Goal: Information Seeking & Learning: Learn about a topic

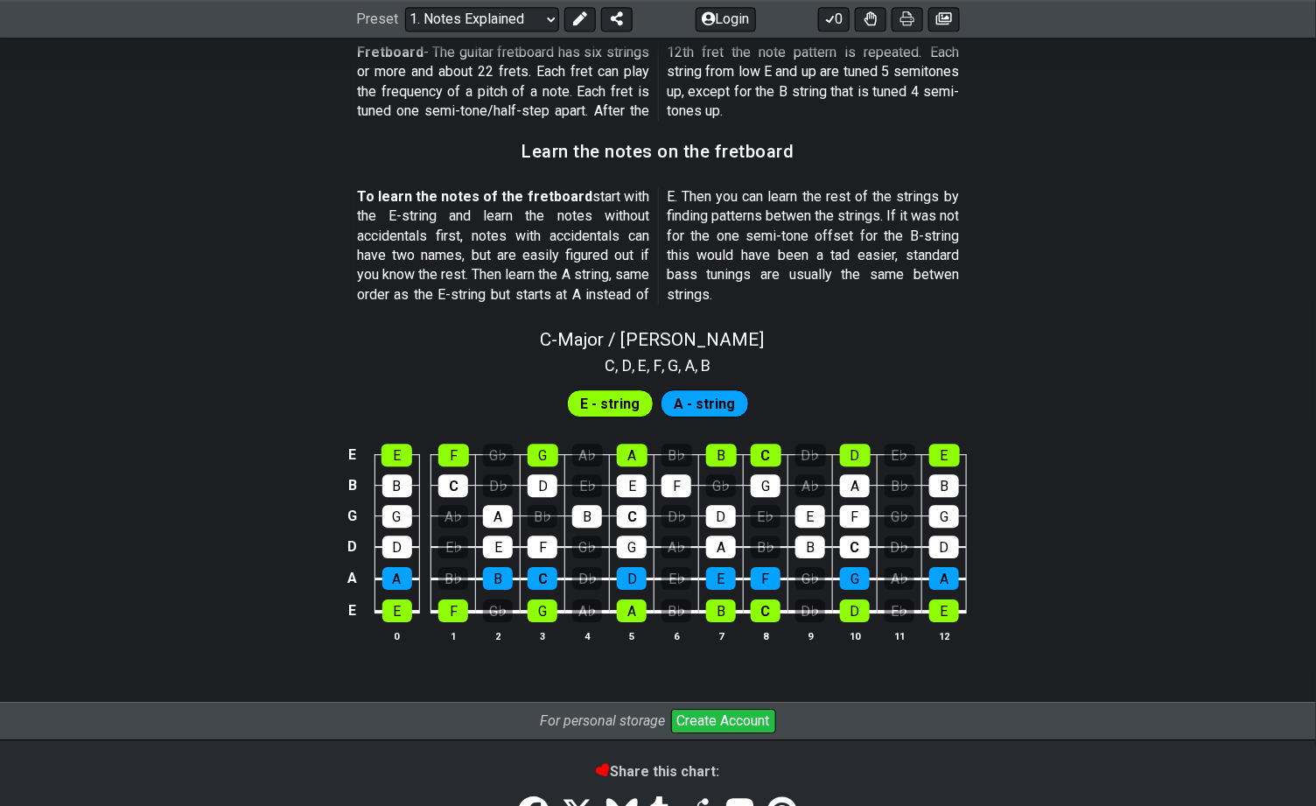
scroll to position [1481, 0]
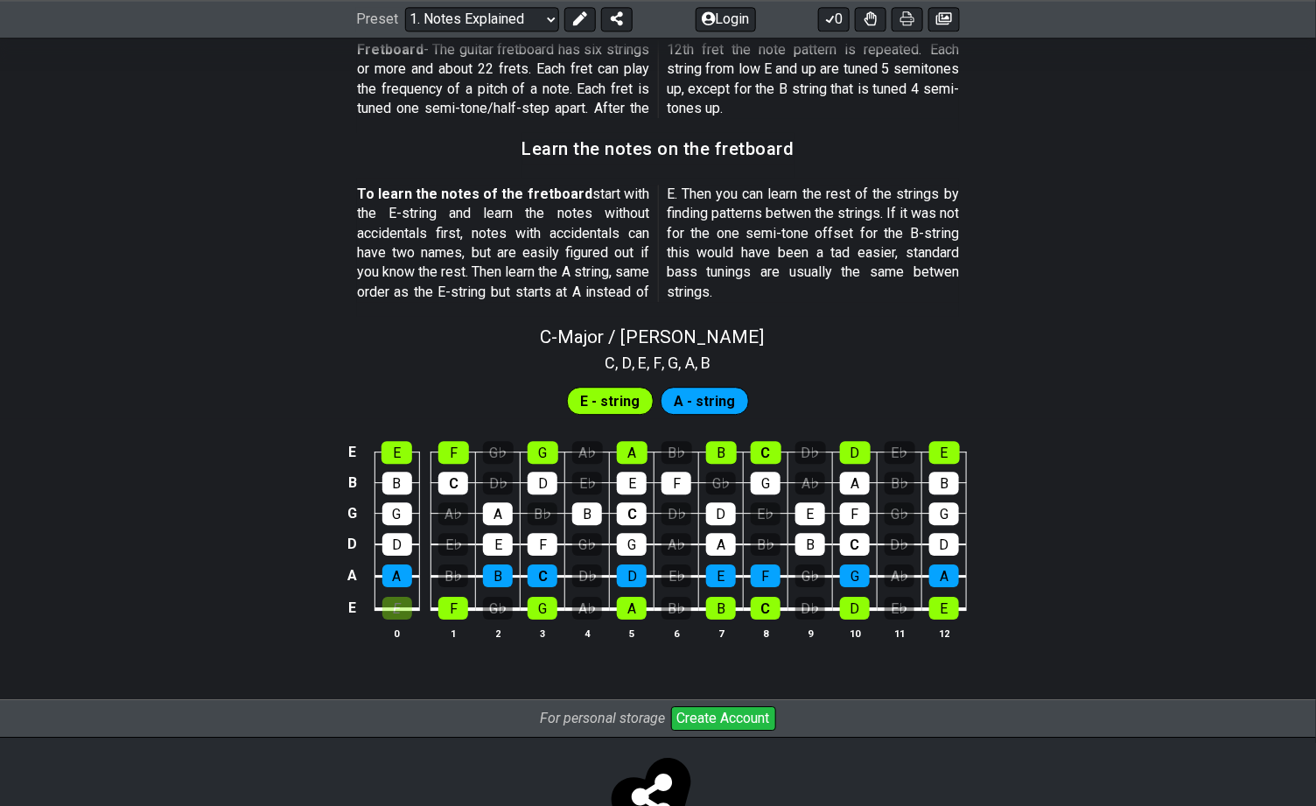
click at [397, 609] on div "E" at bounding box center [397, 608] width 30 height 23
click at [455, 605] on div "F" at bounding box center [453, 608] width 30 height 23
click at [458, 603] on div "F" at bounding box center [453, 608] width 30 height 23
click at [389, 607] on div "E" at bounding box center [397, 608] width 30 height 23
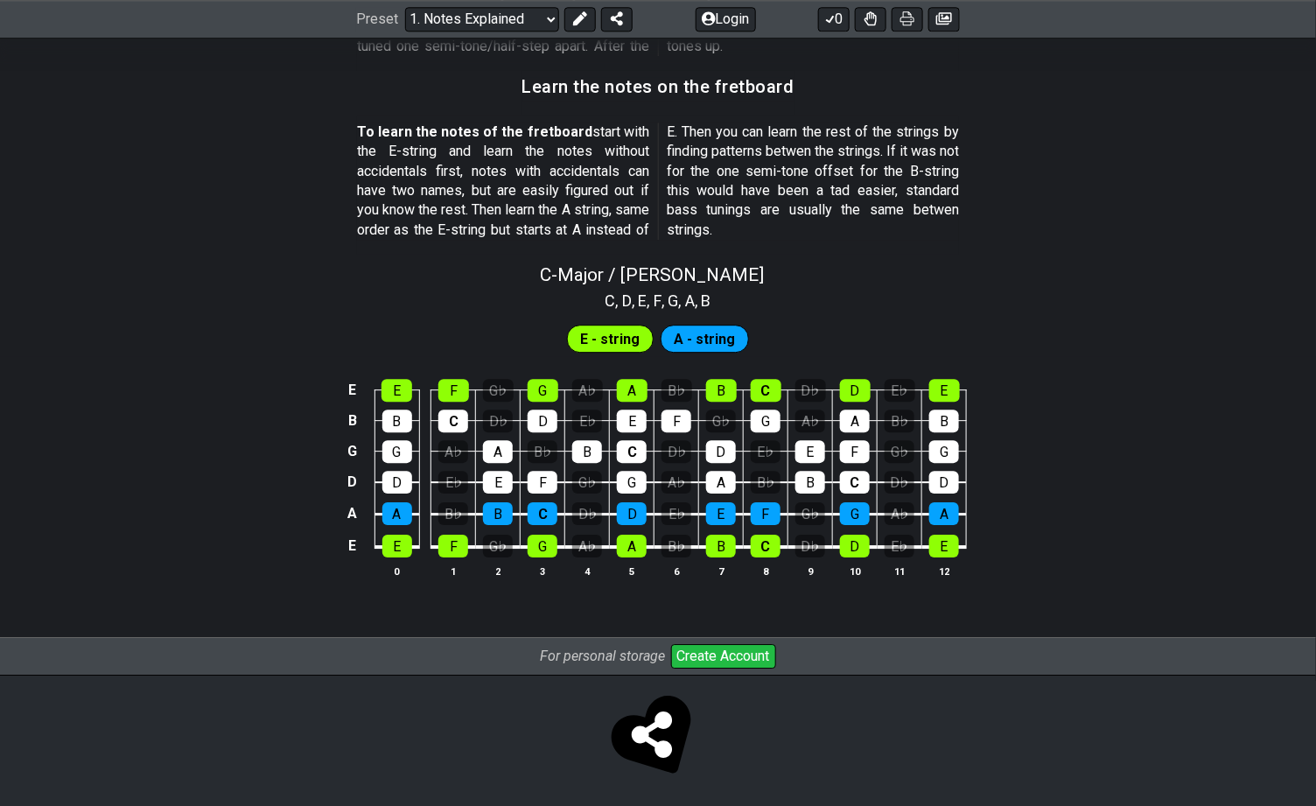
click at [638, 271] on span "C - Major / Ionian" at bounding box center [653, 274] width 224 height 21
select select "C"
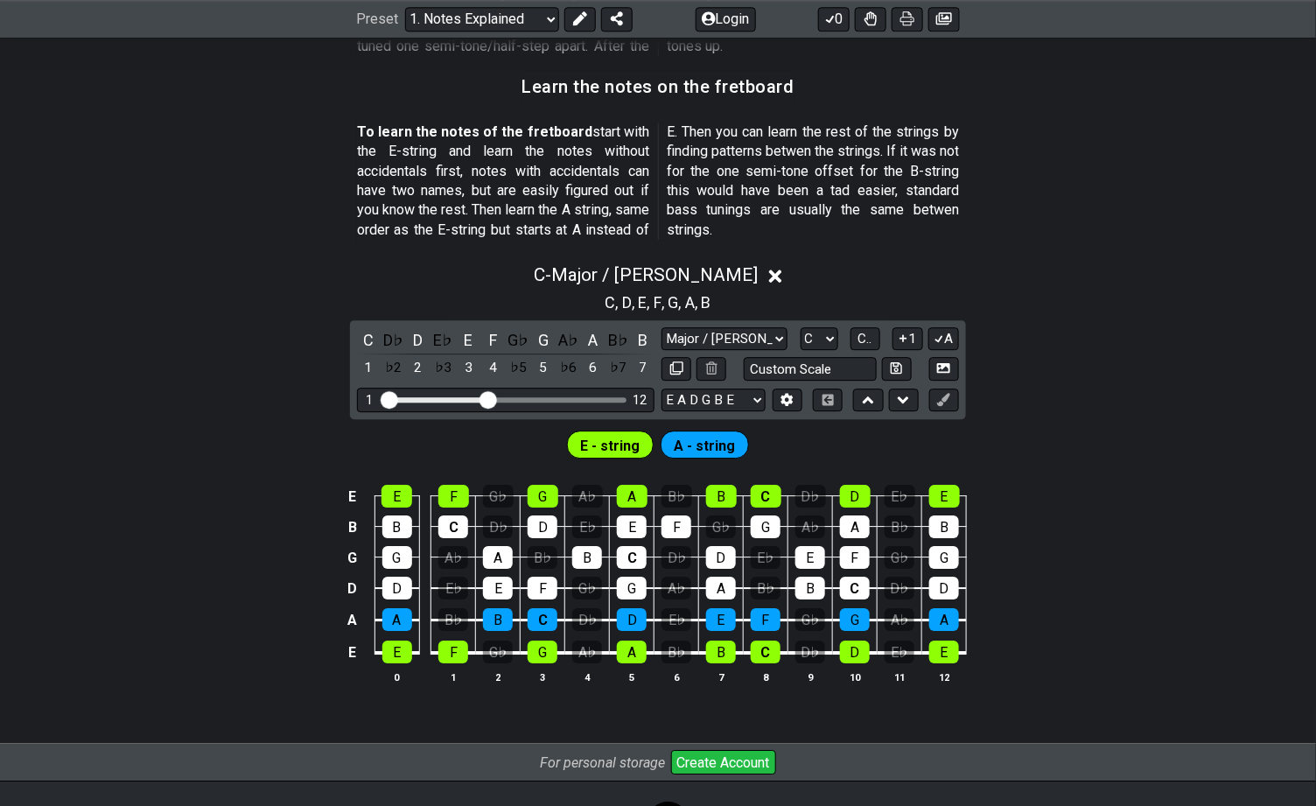
click at [716, 335] on select "Major / Ionian Custom Scale Minor Pentatonic Major Pentatonic Minor Blues Major…" at bounding box center [724, 339] width 126 height 24
select select "Minor Pentatonic"
click at [661, 327] on select "Major / Ionian Custom Scale Minor Pentatonic Major Pentatonic Minor Blues Major…" at bounding box center [724, 339] width 126 height 24
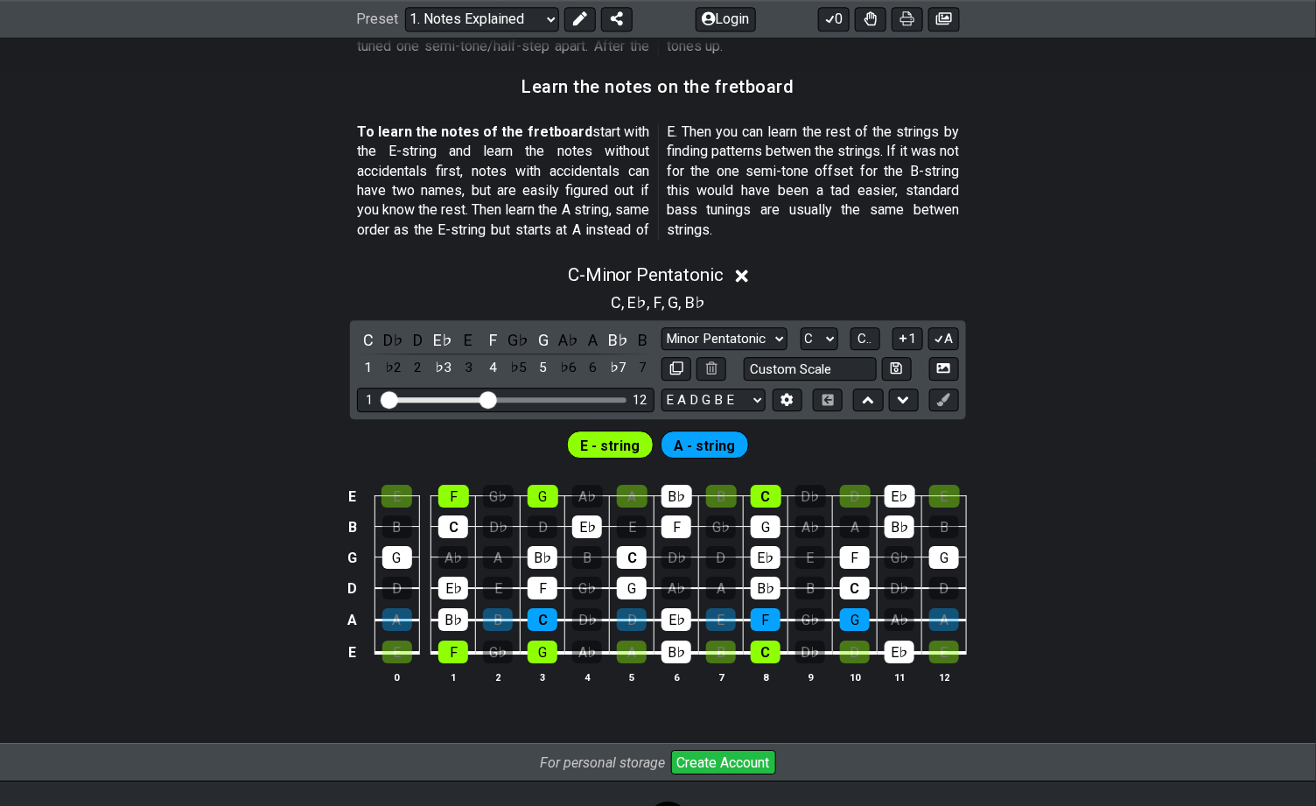
click at [705, 448] on span "A - string" at bounding box center [704, 445] width 61 height 25
drag, startPoint x: 485, startPoint y: 394, endPoint x: 689, endPoint y: 411, distance: 204.6
click at [630, 398] on input "Visible fret range" at bounding box center [505, 398] width 248 height 0
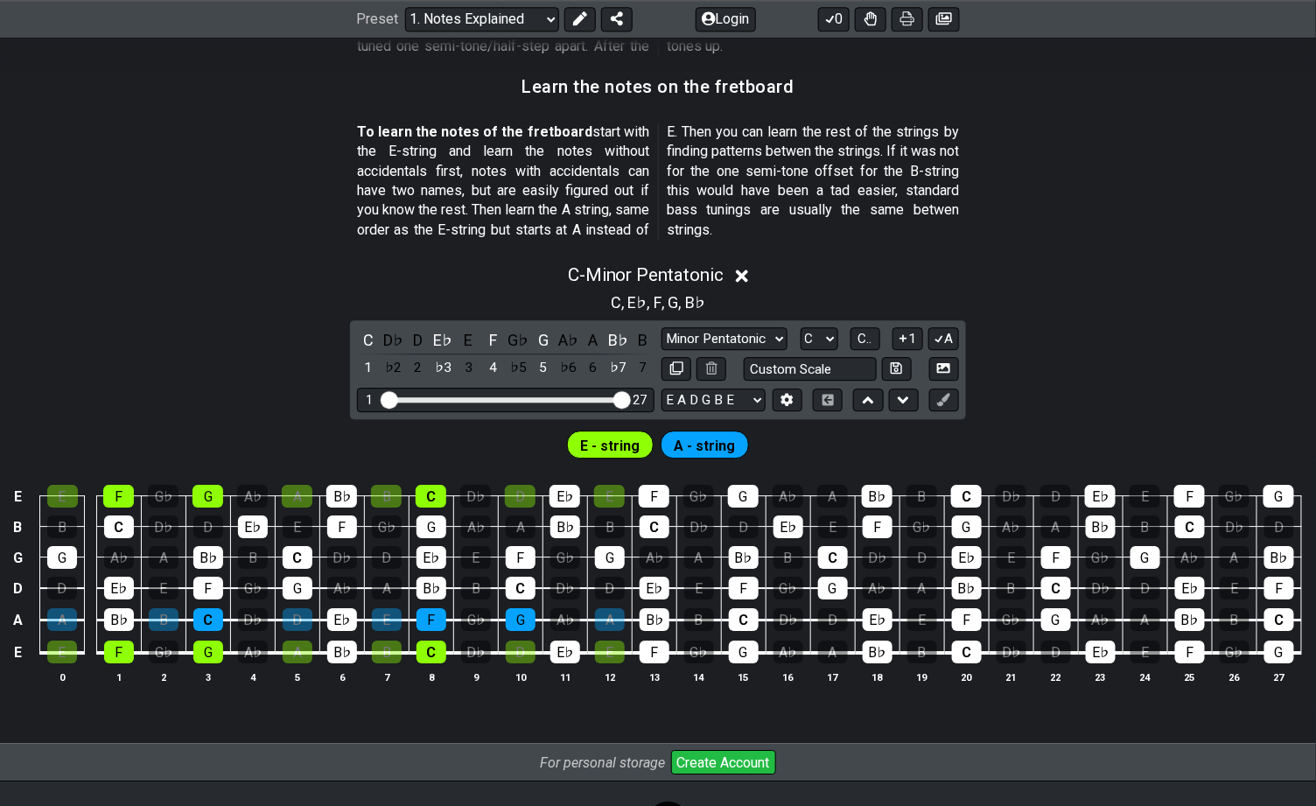
click at [832, 335] on select "A♭ A A♯ B♭ B C C♯ D♭ D D♯ E♭ E F F♯ G♭ G G♯" at bounding box center [819, 339] width 38 height 24
select select "A"
click at [800, 327] on select "A♭ A A♯ B♭ B C C♯ D♭ D D♯ E♭ E F F♯ G♭ G G♯" at bounding box center [819, 339] width 38 height 24
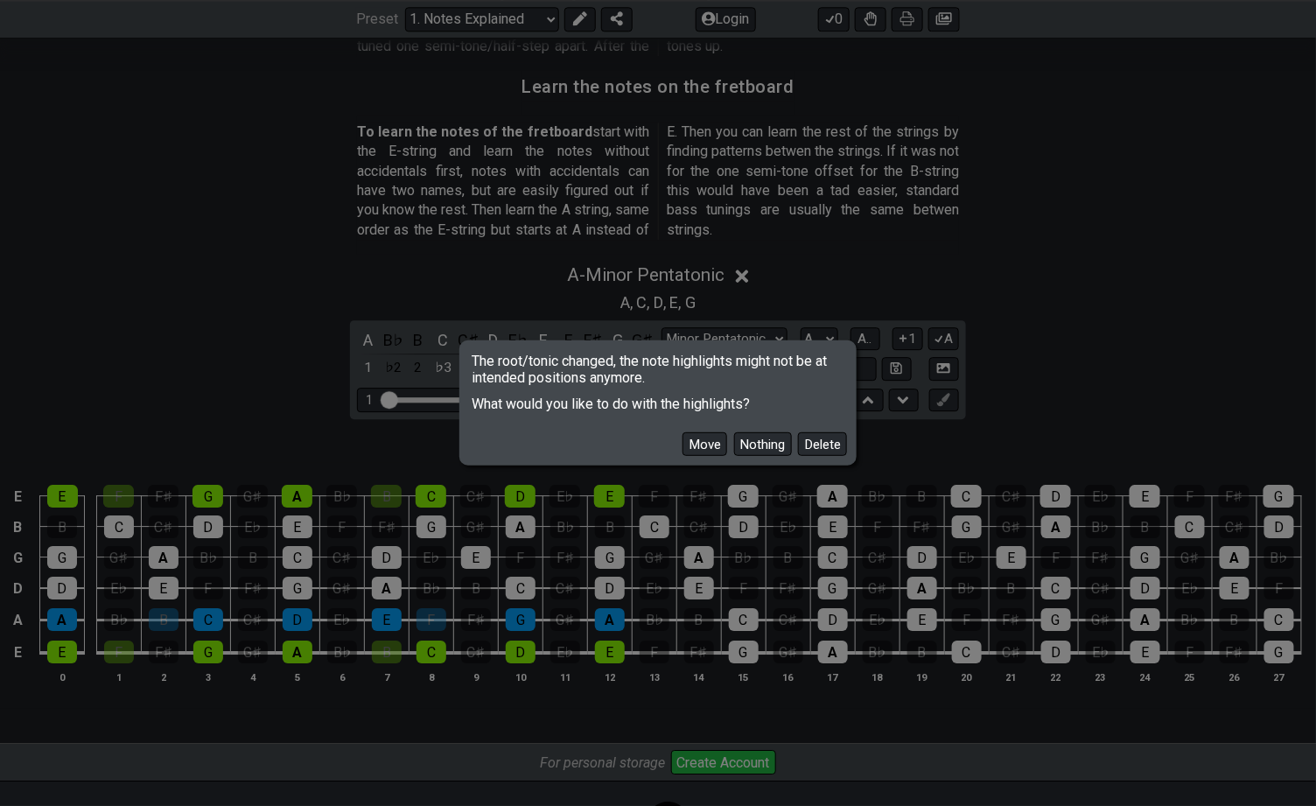
click at [745, 449] on button "Nothing" at bounding box center [763, 444] width 58 height 24
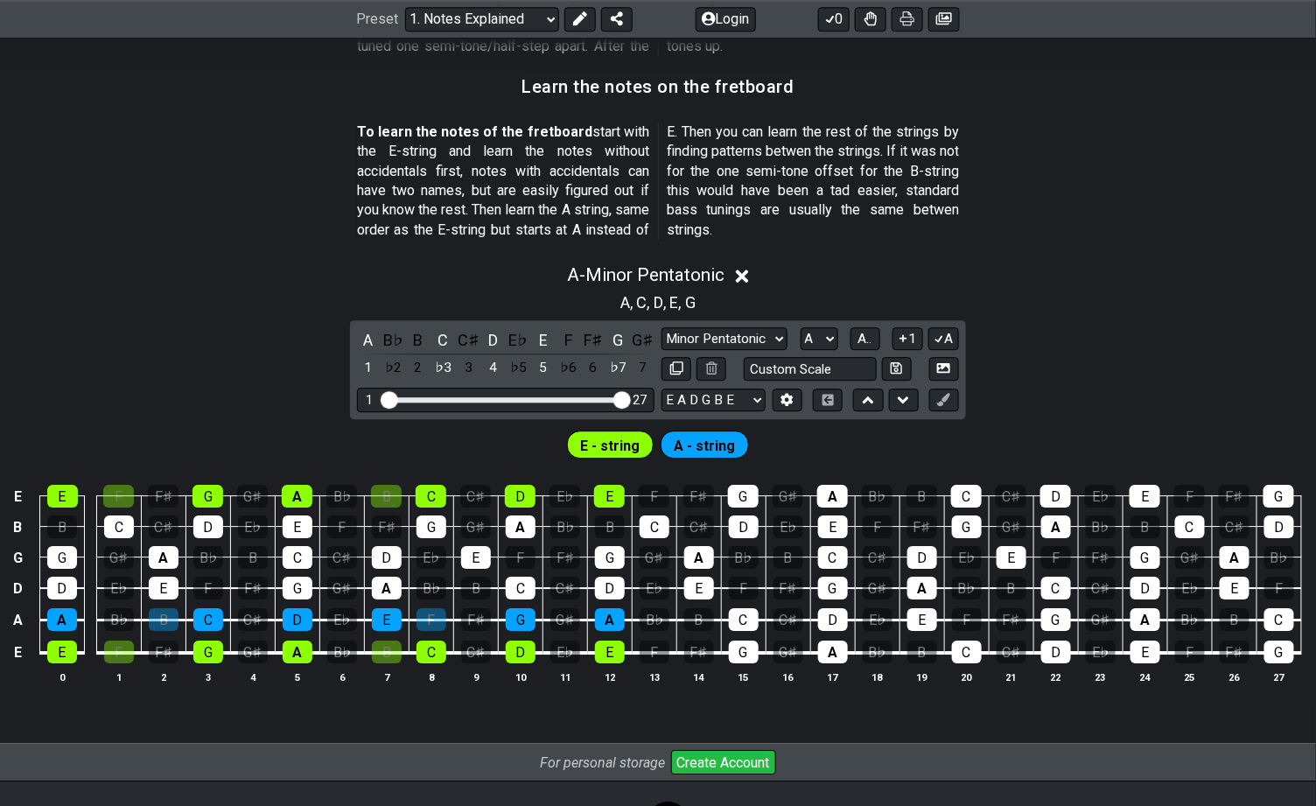
click at [830, 341] on select "A♭ A A♯ B♭ B C C♯ D♭ D D♯ E♭ E F F♯ G♭ G G♯" at bounding box center [819, 339] width 38 height 24
click at [800, 327] on select "A♭ A A♯ B♭ B C C♯ D♭ D D♯ E♭ E F F♯ G♭ G G♯" at bounding box center [819, 339] width 38 height 24
click at [868, 334] on span "A.." at bounding box center [865, 339] width 14 height 16
click at [868, 334] on span "1..7" at bounding box center [864, 339] width 21 height 16
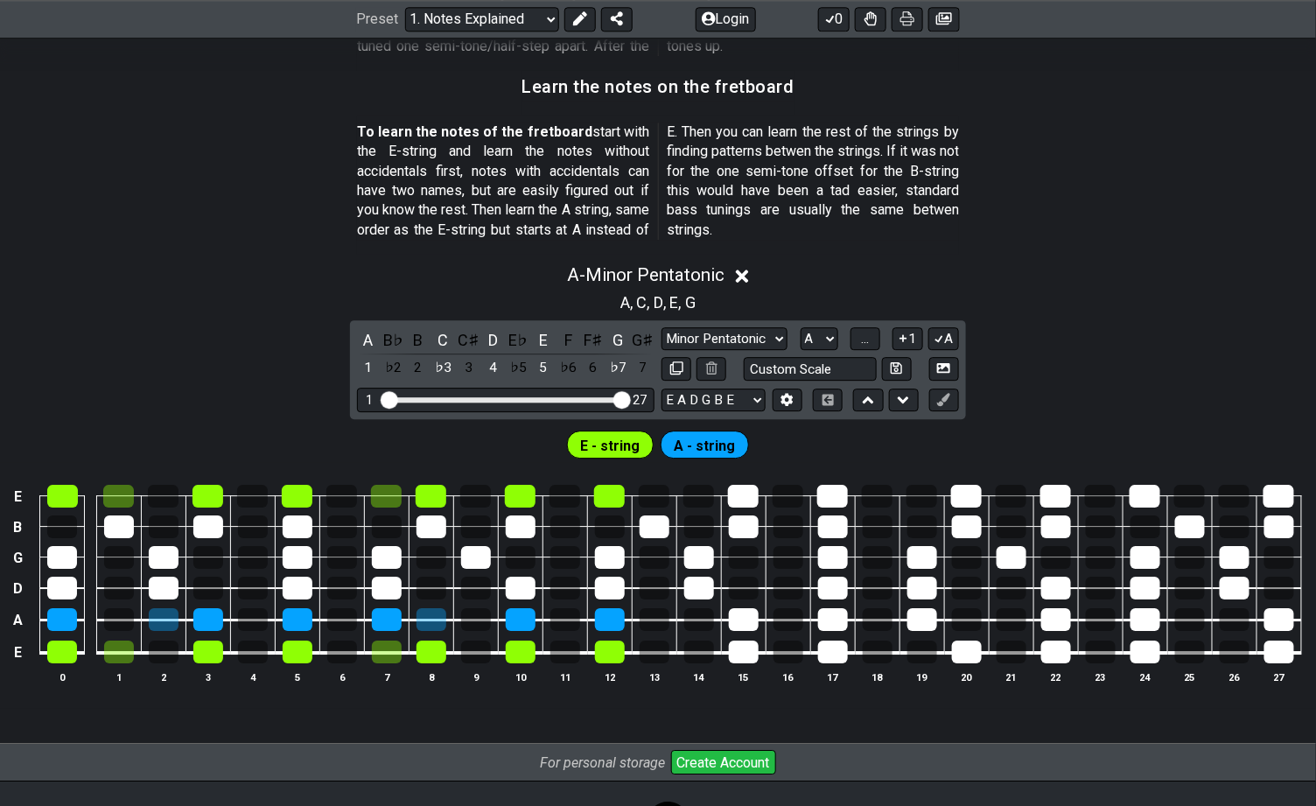
click at [868, 332] on span "..." at bounding box center [865, 339] width 8 height 16
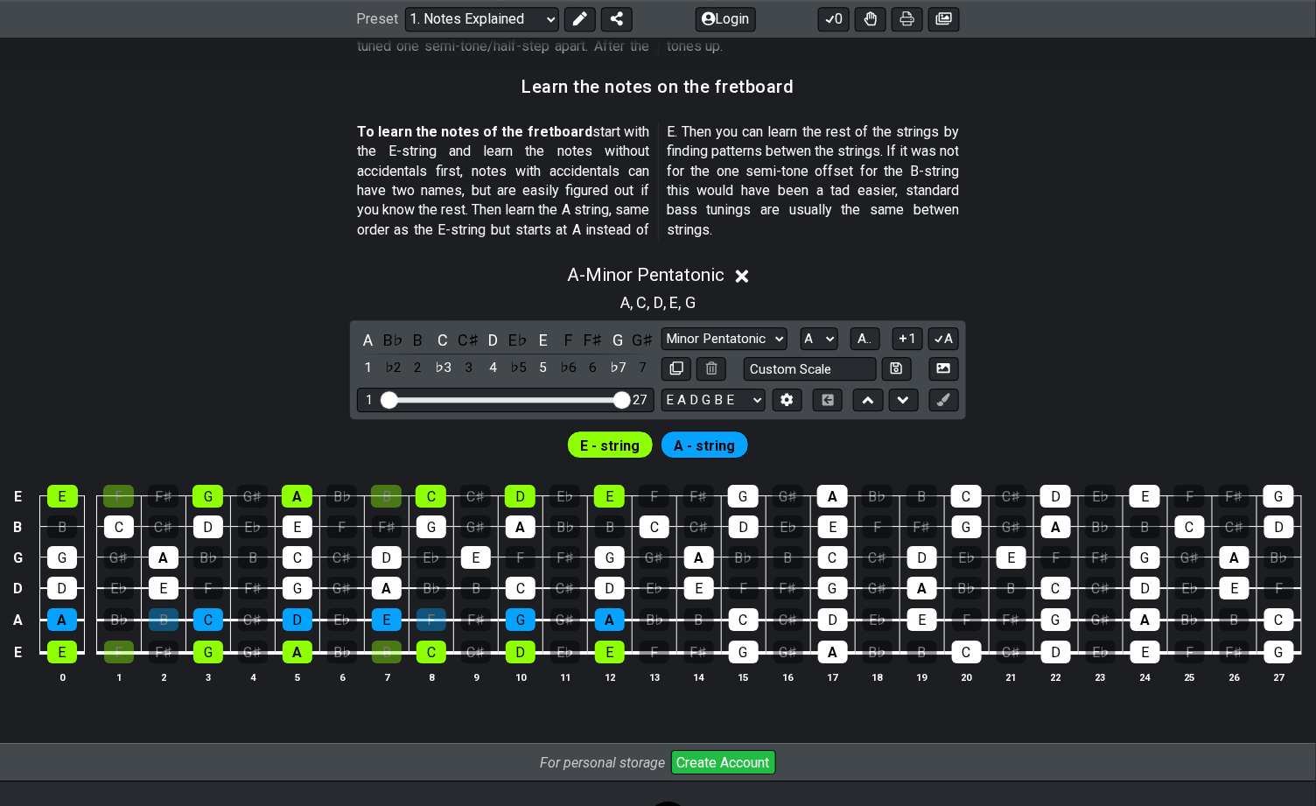
click at [952, 335] on button "A" at bounding box center [943, 339] width 31 height 24
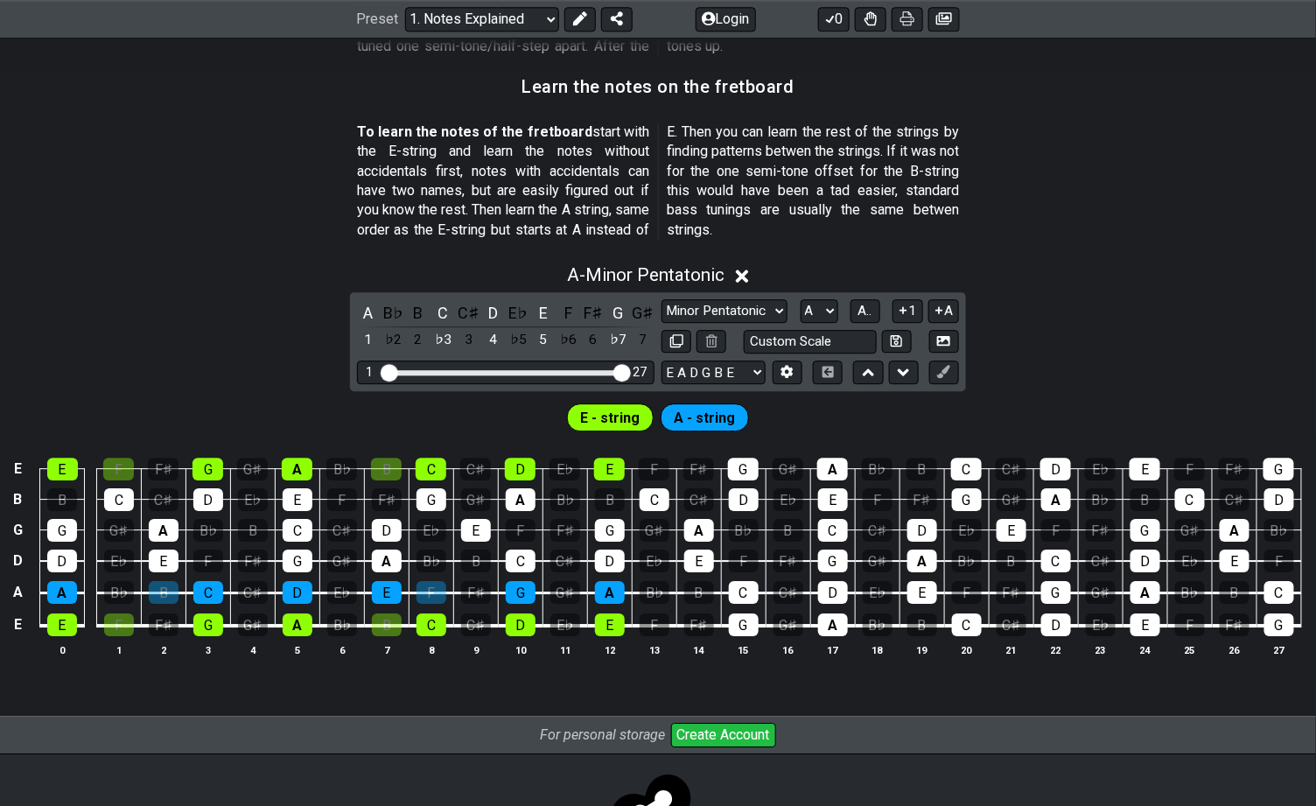
click at [951, 308] on button "A" at bounding box center [943, 311] width 31 height 24
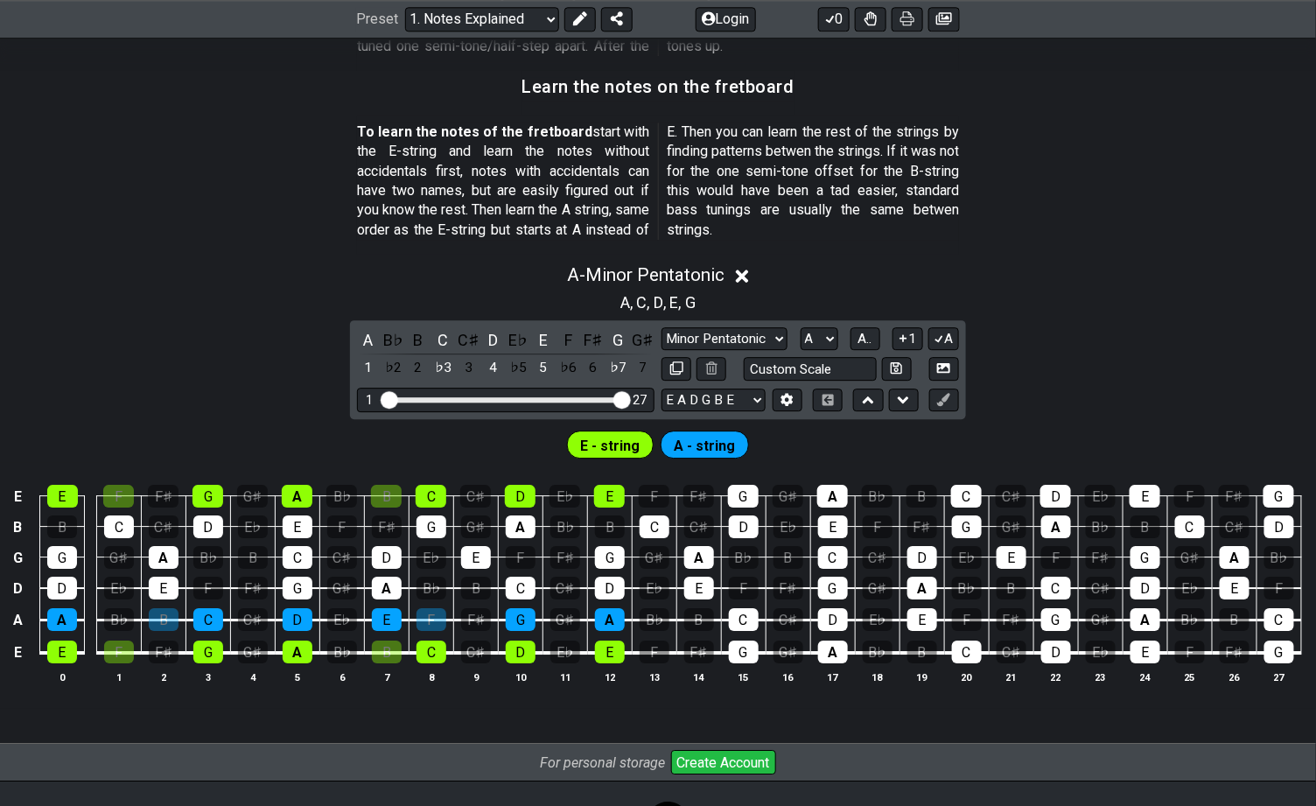
click at [939, 335] on icon at bounding box center [939, 339] width 10 height 8
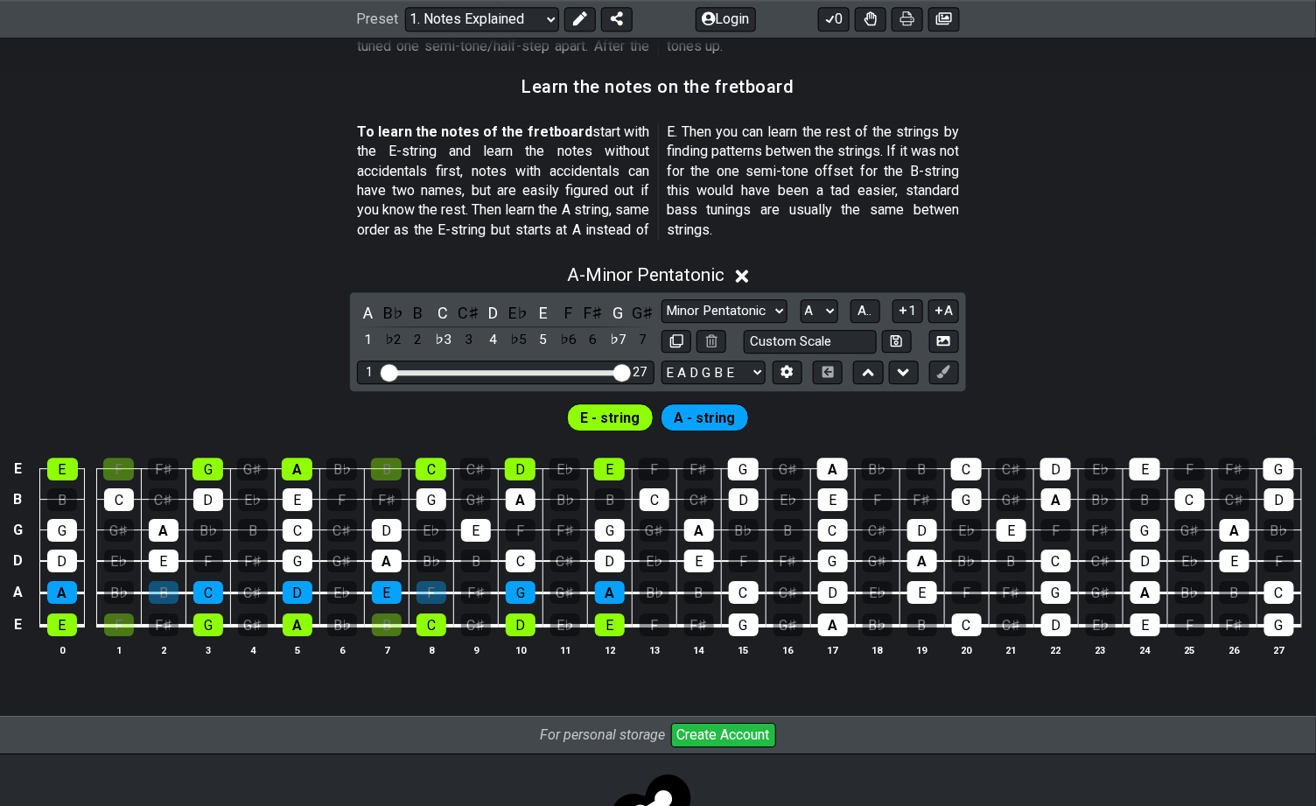
click at [946, 308] on button "A" at bounding box center [943, 311] width 31 height 24
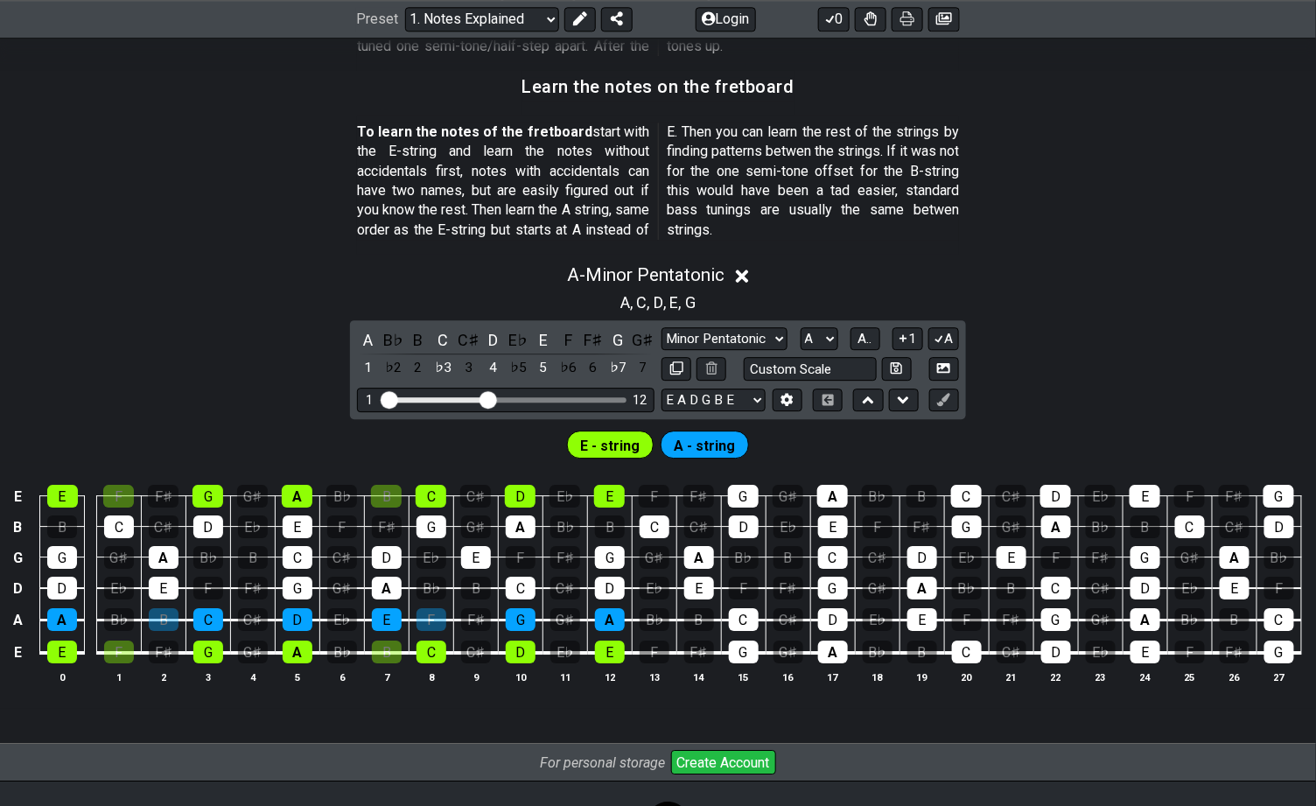
drag, startPoint x: 624, startPoint y: 398, endPoint x: 486, endPoint y: 416, distance: 138.6
click at [486, 398] on input "Visible fret range" at bounding box center [505, 398] width 248 height 0
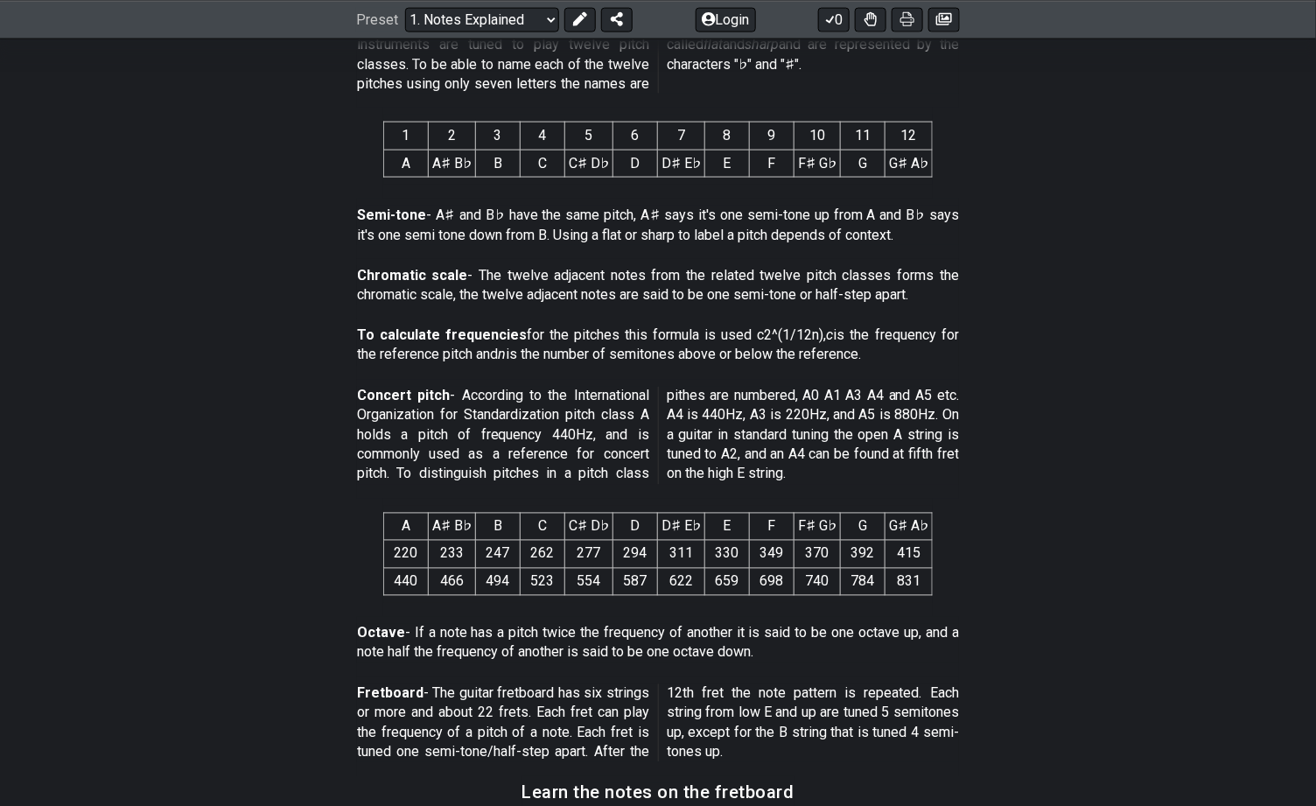
scroll to position [0, 0]
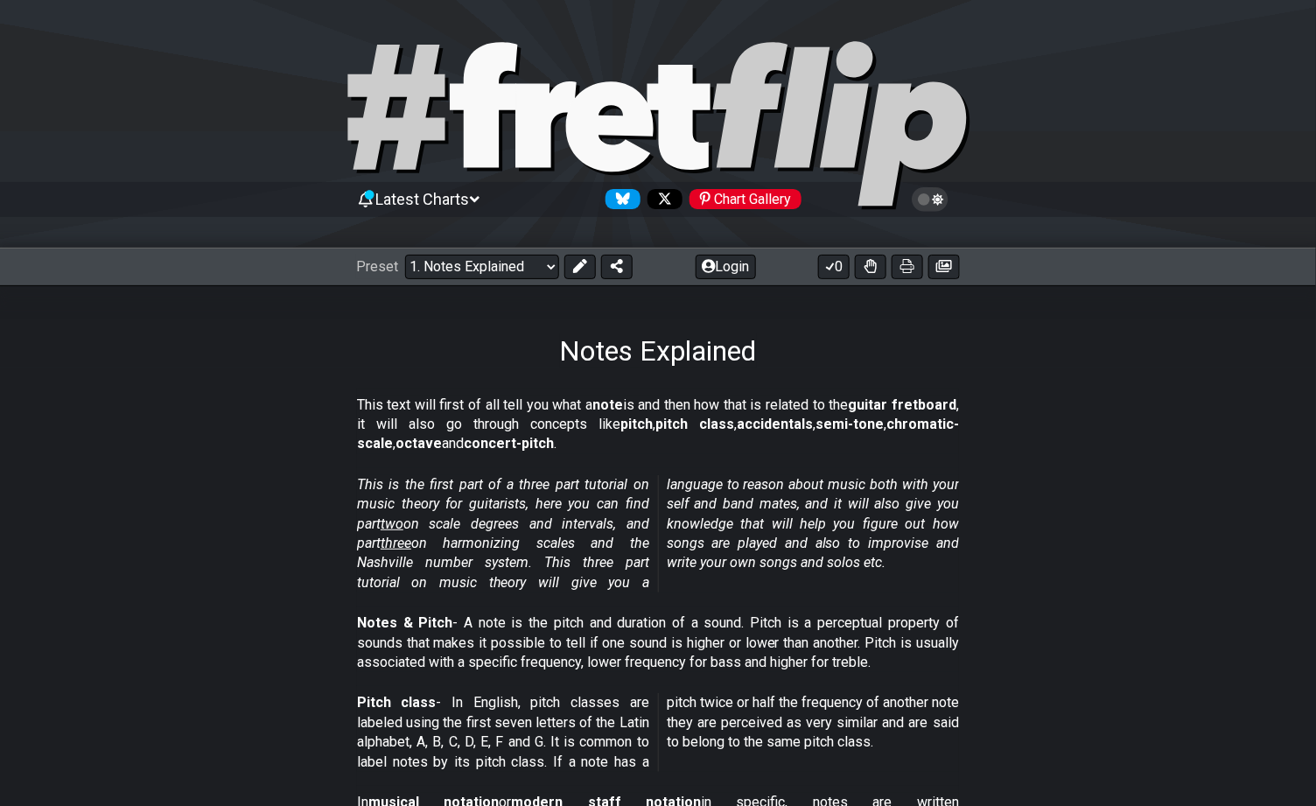
click at [550, 264] on select "Welcome to #fretflip! Initial Preset Custom Preset Minor Pentatonic Major Penta…" at bounding box center [482, 267] width 154 height 24
click at [405, 255] on select "Welcome to #fretflip! Initial Preset Custom Preset Minor Pentatonic Major Penta…" at bounding box center [482, 267] width 154 height 24
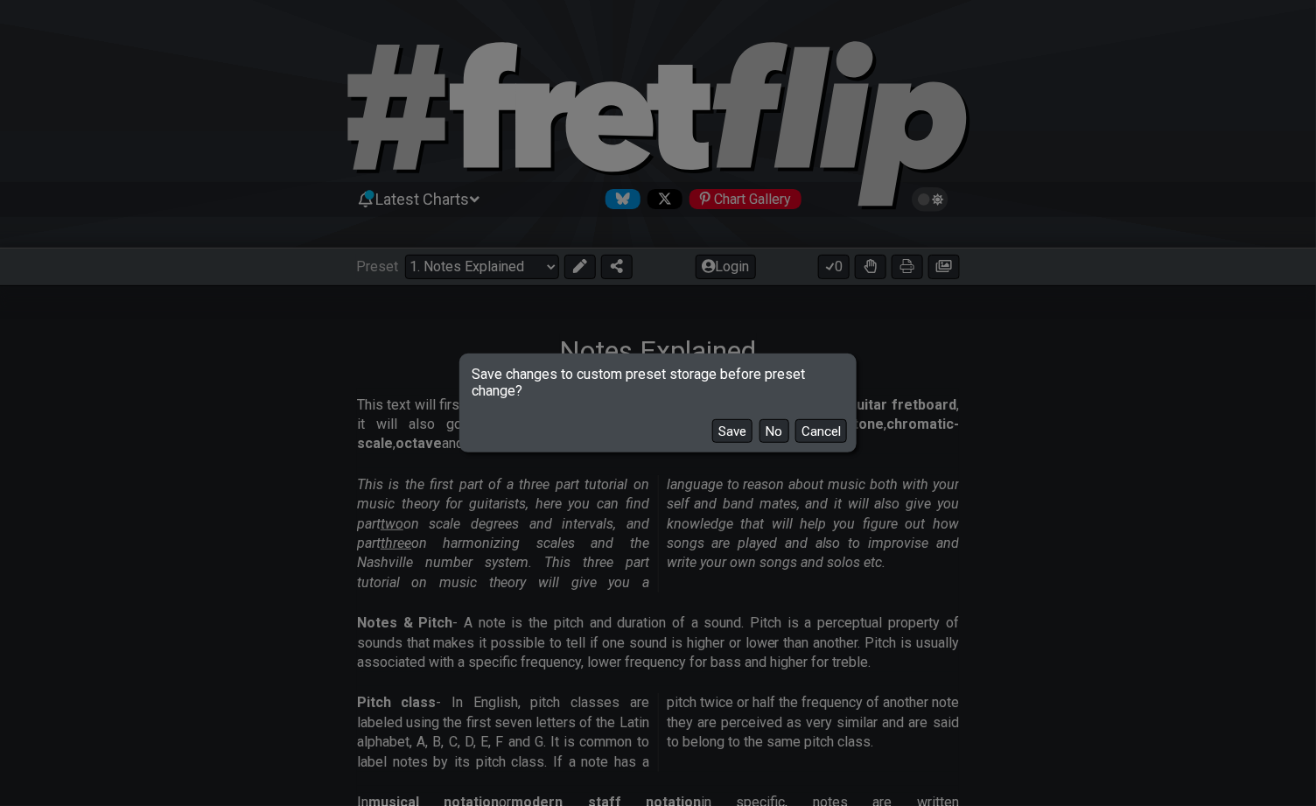
click at [773, 431] on button "No" at bounding box center [774, 431] width 30 height 24
select select "/scale-degrees-and-intervals"
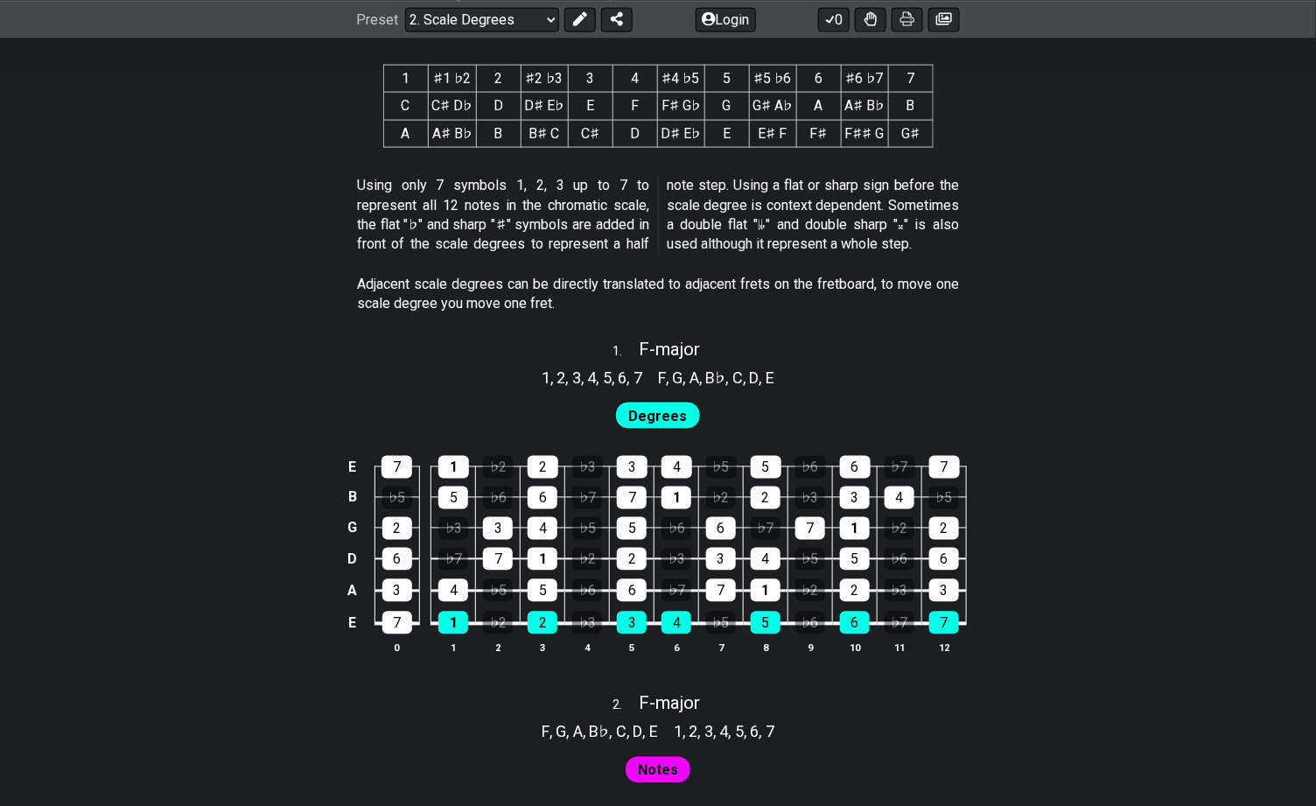
scroll to position [868, 0]
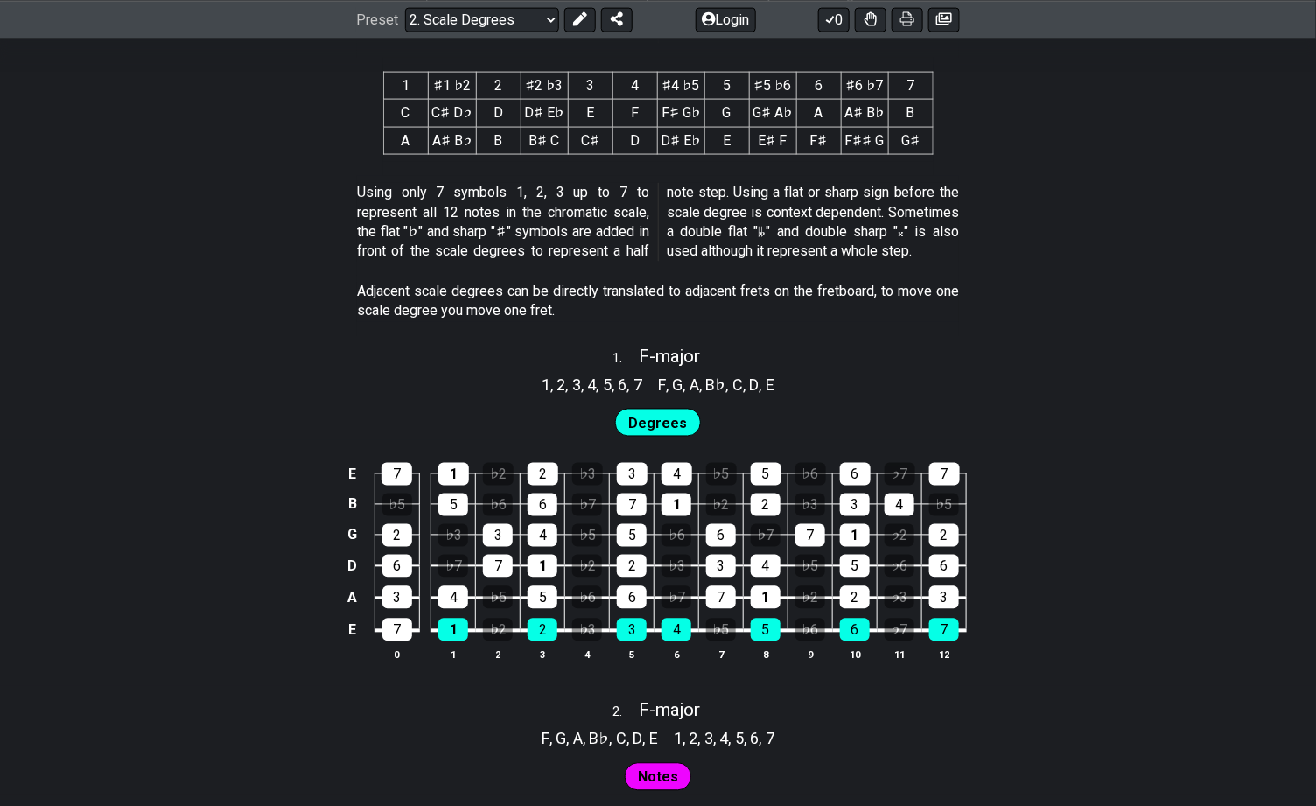
click at [657, 422] on span "Degrees" at bounding box center [658, 423] width 59 height 25
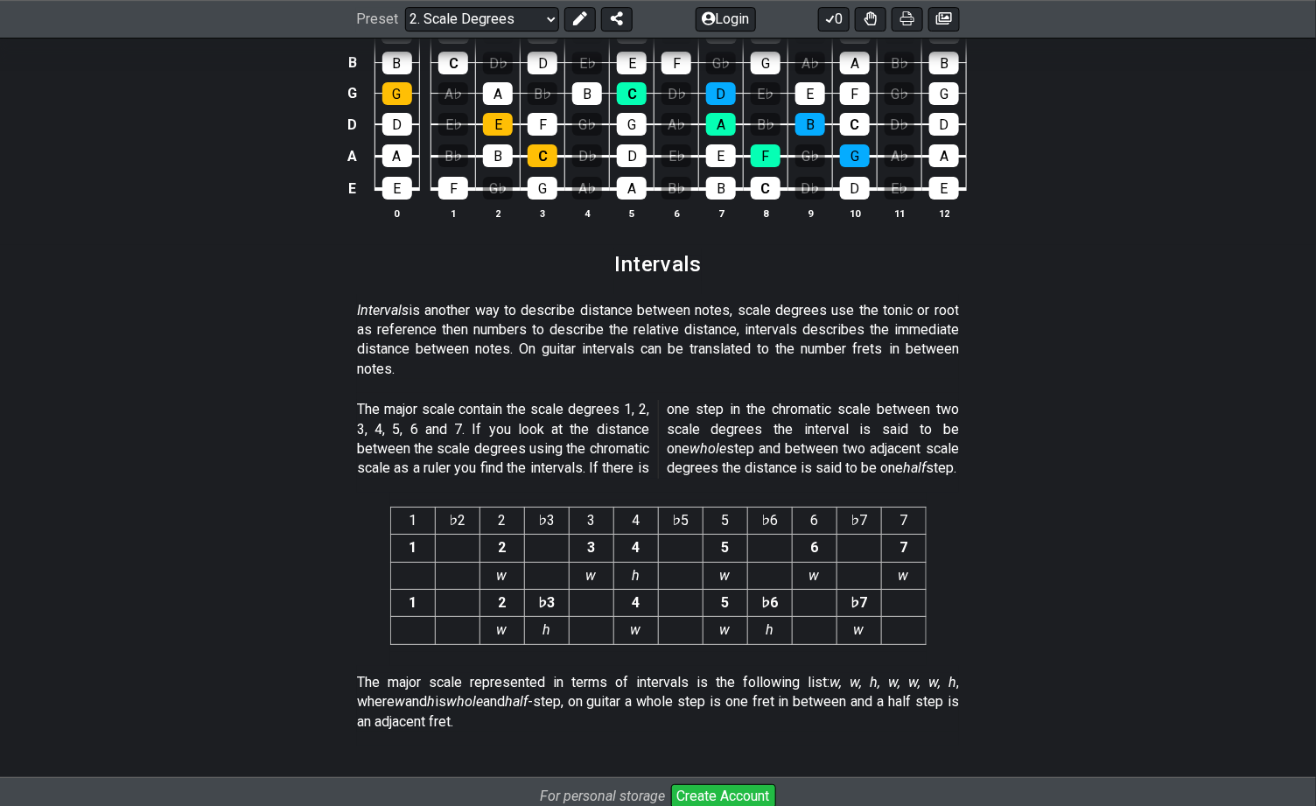
scroll to position [4543, 0]
